Goal: Download file/media

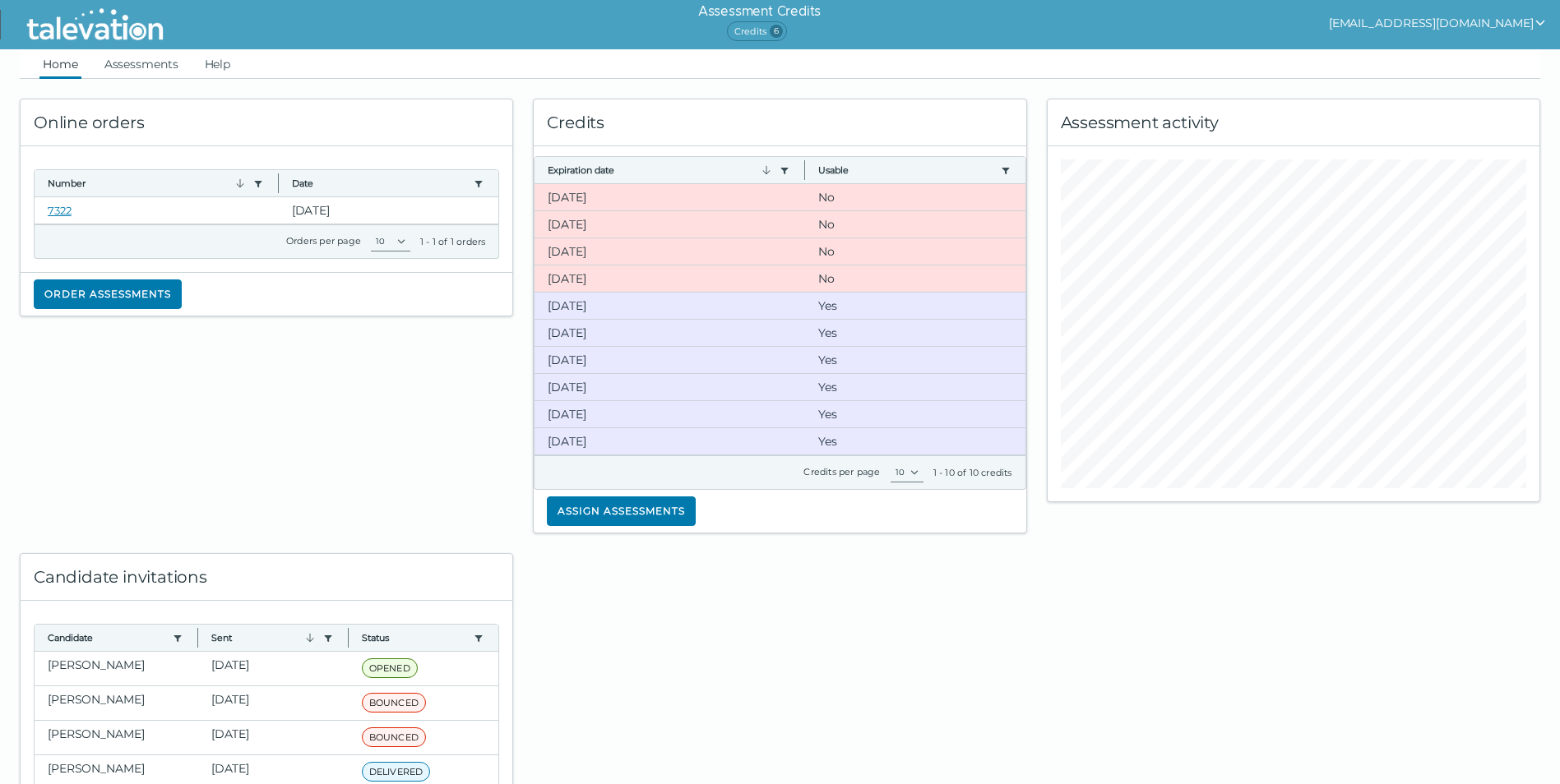
click at [792, 638] on div at bounding box center [780, 686] width 513 height 305
click at [157, 62] on link "Assessments" at bounding box center [142, 64] width 81 height 30
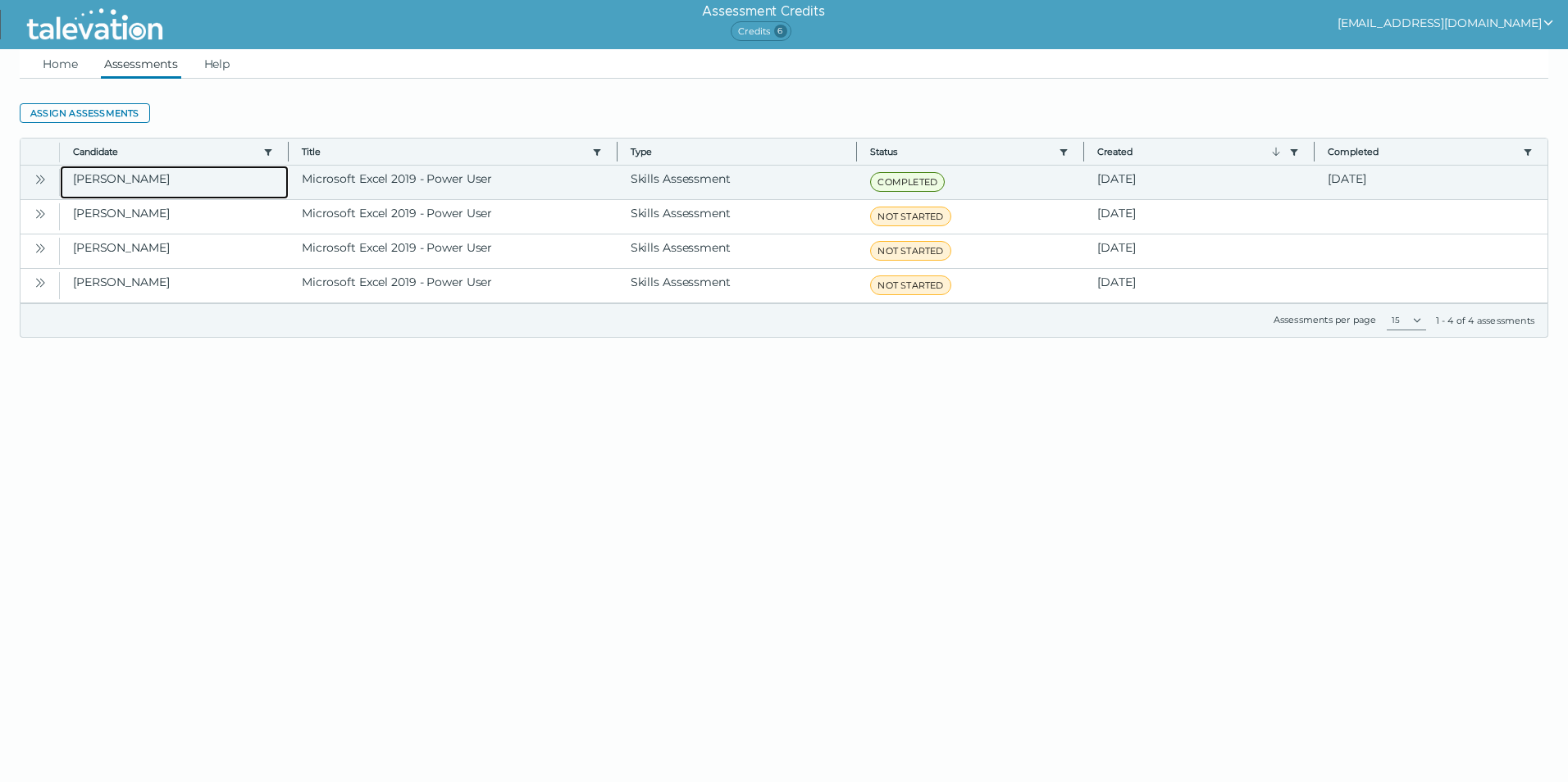
click at [122, 183] on clr-dg-cell "[PERSON_NAME]" at bounding box center [174, 182] width 229 height 34
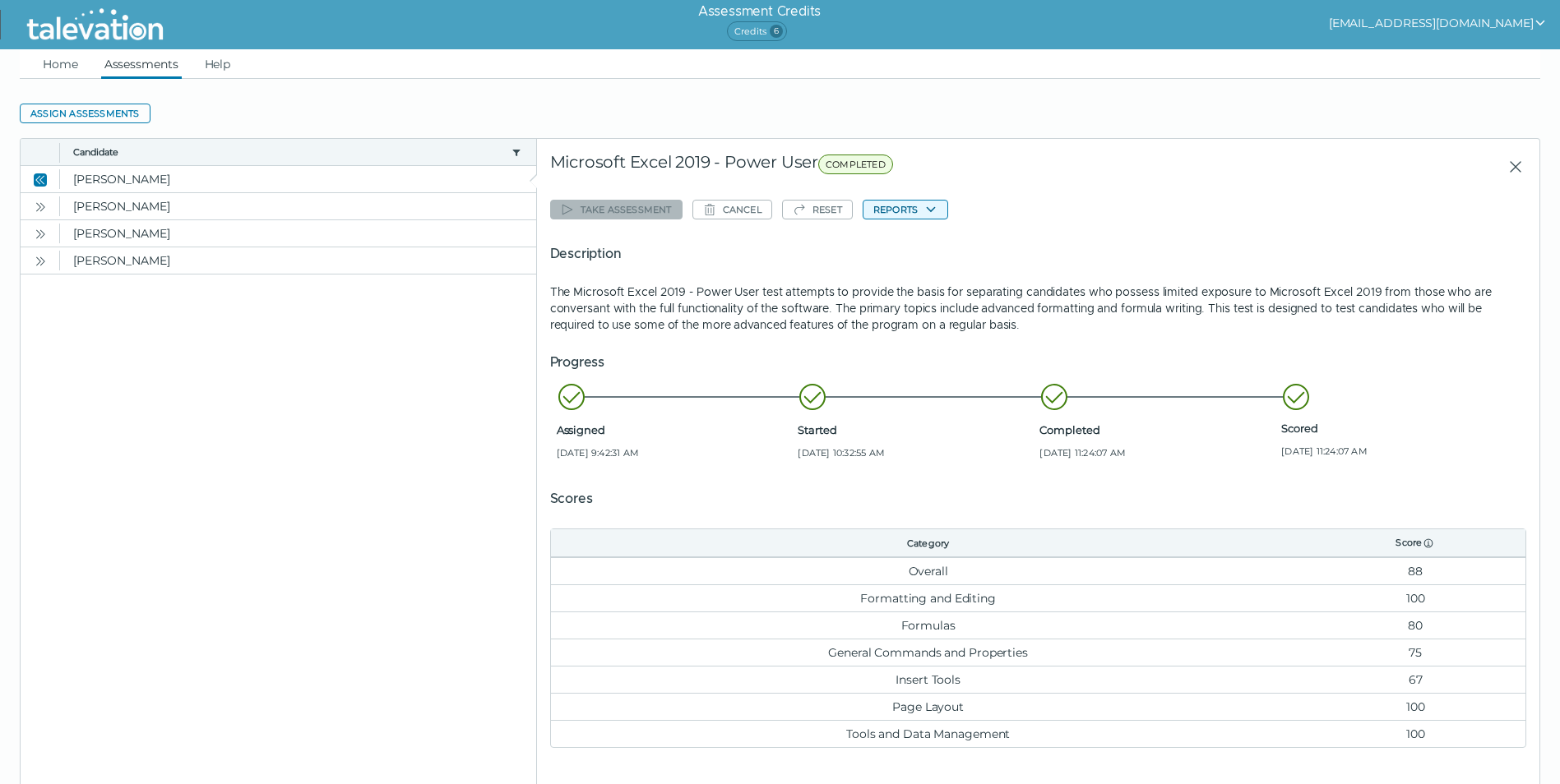
click at [892, 210] on button "Reports" at bounding box center [905, 210] width 85 height 20
click at [932, 237] on button "Microsoft Excel 2019 - Power User" at bounding box center [963, 242] width 199 height 20
click at [923, 215] on button "Reports" at bounding box center [905, 210] width 85 height 20
click at [914, 243] on button "Microsoft Excel 2019 - Power User" at bounding box center [963, 242] width 199 height 20
drag, startPoint x: 282, startPoint y: 514, endPoint x: 349, endPoint y: 504, distance: 67.7
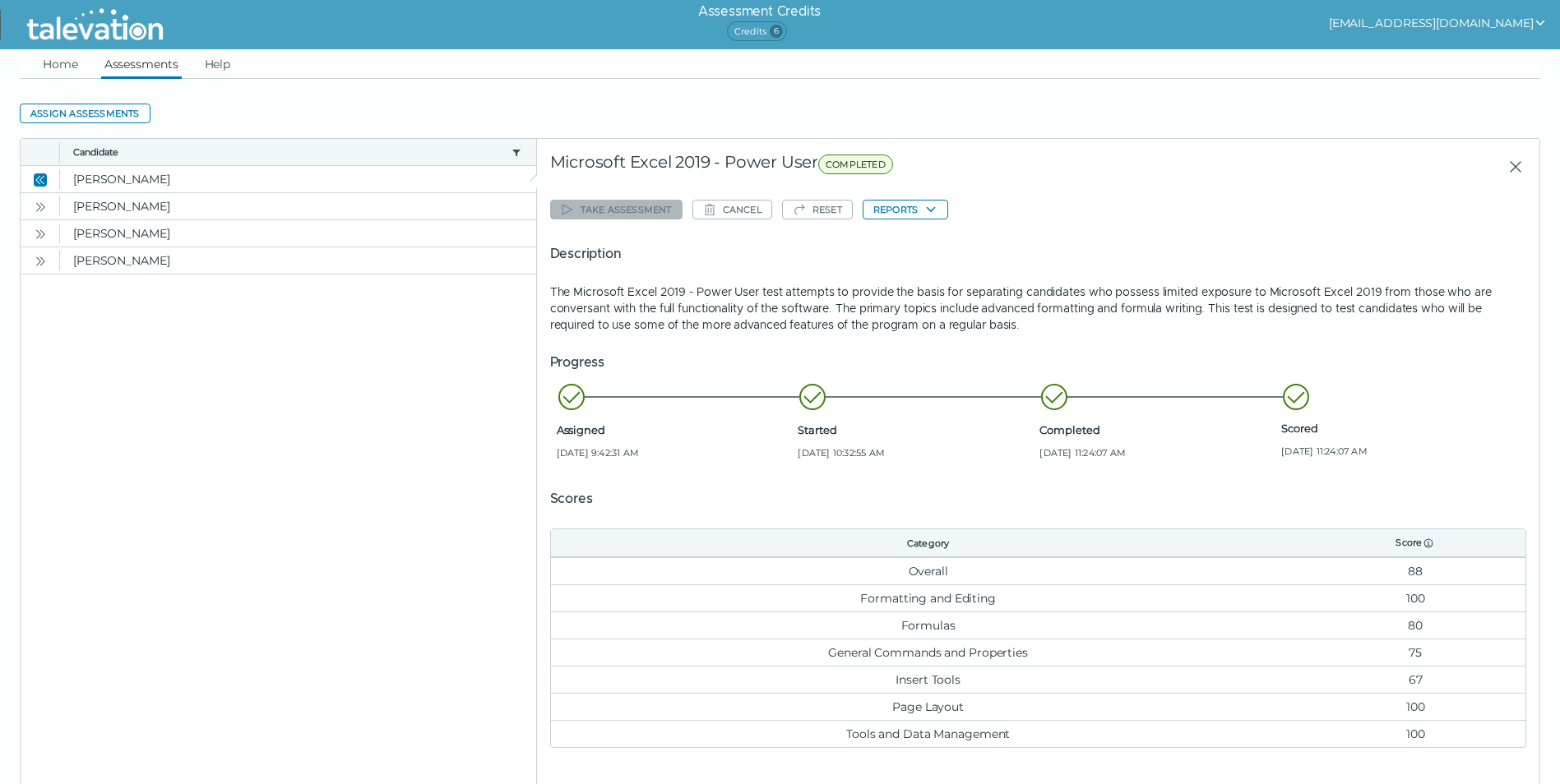
click at [282, 514] on clr-dg-placeholder at bounding box center [279, 530] width 516 height 513
